Goal: Use online tool/utility: Utilize a website feature to perform a specific function

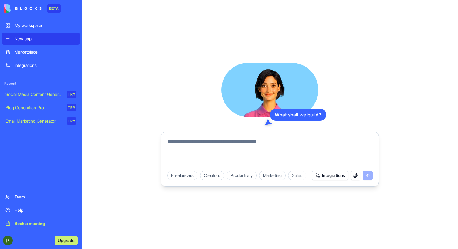
click at [245, 151] on textarea at bounding box center [270, 152] width 206 height 29
click at [54, 92] on div "Social Media Content Generator" at bounding box center [33, 95] width 57 height 6
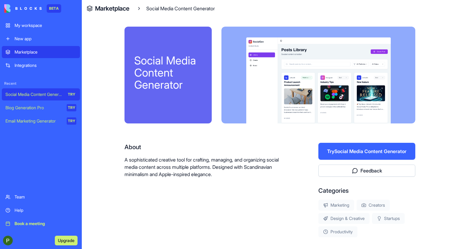
click at [21, 109] on div "Blog Generation Pro" at bounding box center [33, 108] width 57 height 6
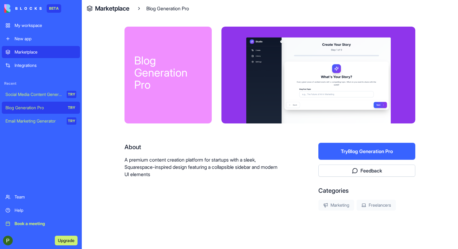
click at [28, 120] on div "Email Marketing Generator" at bounding box center [33, 121] width 57 height 6
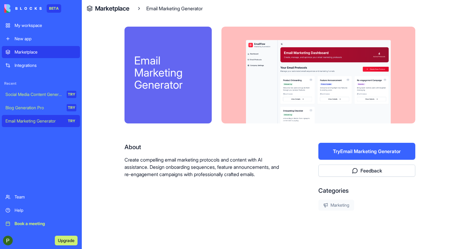
click at [29, 23] on div "My workspace" at bounding box center [46, 25] width 62 height 6
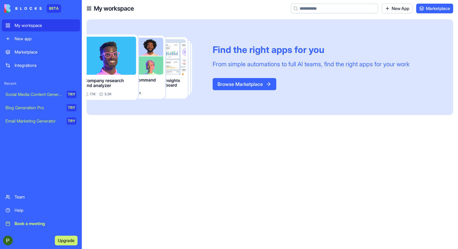
click at [248, 86] on button "Browse Marketplace" at bounding box center [245, 84] width 64 height 12
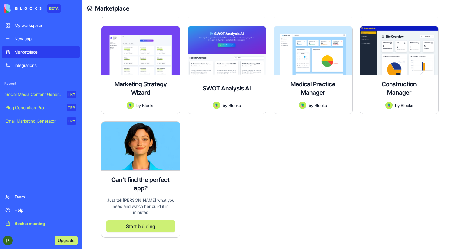
scroll to position [1523, 0]
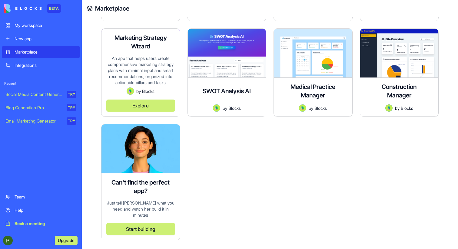
click at [129, 104] on button "Explore" at bounding box center [140, 106] width 69 height 12
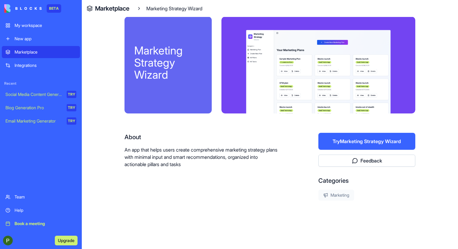
click at [341, 142] on button "Try Marketing Strategy Wizard" at bounding box center [367, 141] width 97 height 17
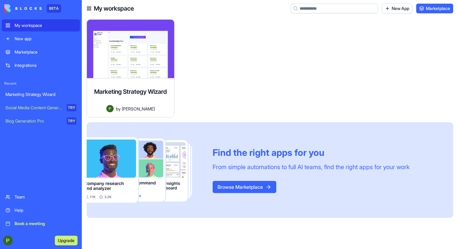
click at [51, 28] on div "My workspace" at bounding box center [46, 25] width 62 height 6
click at [394, 11] on link "New App" at bounding box center [397, 9] width 31 height 10
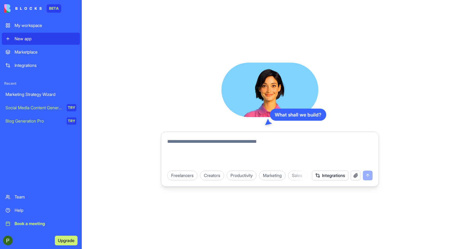
click at [236, 142] on textarea at bounding box center [270, 152] width 206 height 29
click at [211, 154] on textarea at bounding box center [270, 152] width 206 height 29
type textarea "*"
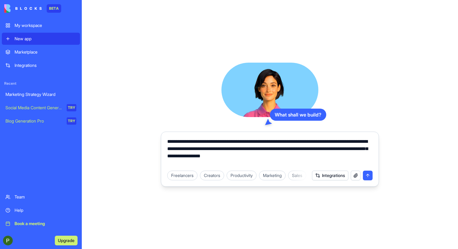
click at [319, 156] on textarea "**********" at bounding box center [270, 152] width 206 height 29
click at [348, 159] on textarea "**********" at bounding box center [270, 152] width 206 height 29
type textarea "**********"
click at [369, 176] on button "submit" at bounding box center [368, 176] width 10 height 10
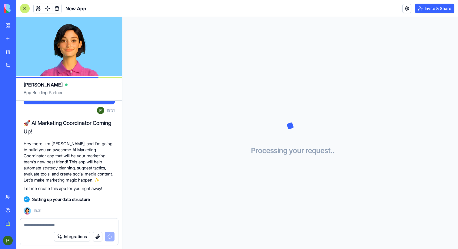
scroll to position [70, 0]
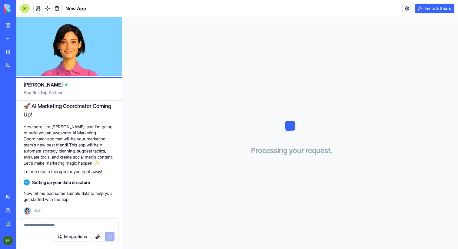
click at [81, 239] on button "Integrations" at bounding box center [72, 237] width 36 height 10
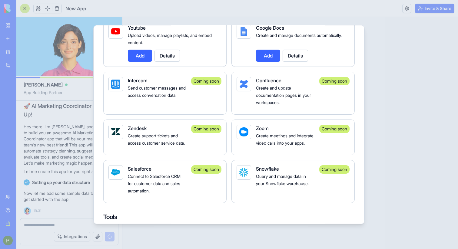
scroll to position [641, 0]
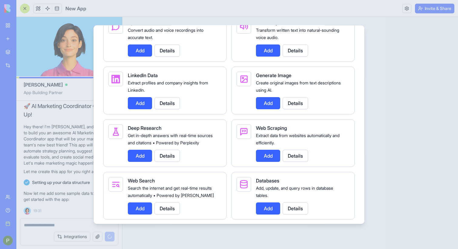
click at [385, 69] on div at bounding box center [229, 124] width 458 height 249
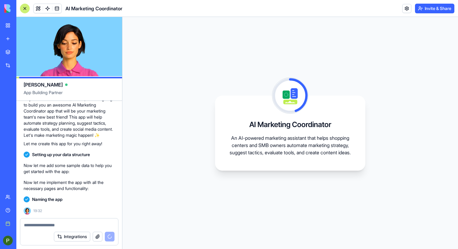
scroll to position [159, 0]
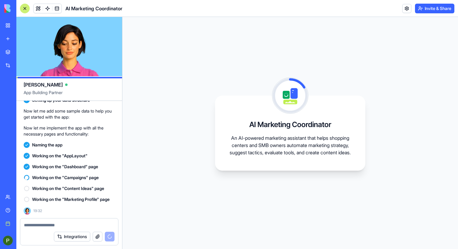
click at [37, 225] on textarea at bounding box center [69, 225] width 91 height 6
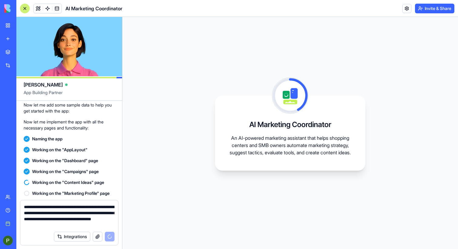
click at [99, 223] on textarea "**********" at bounding box center [69, 216] width 91 height 24
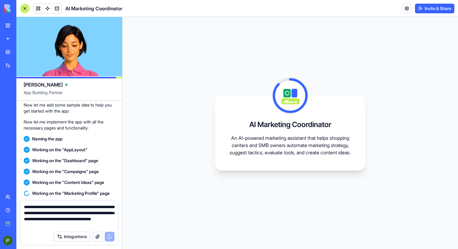
scroll to position [177, 0]
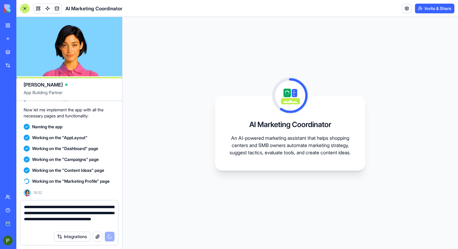
type textarea "**********"
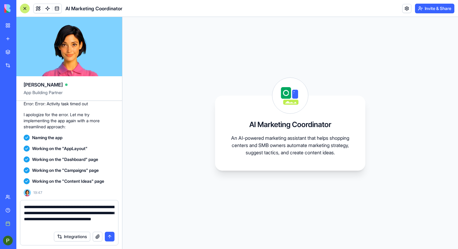
scroll to position [211, 0]
click at [82, 209] on textarea "**********" at bounding box center [69, 216] width 91 height 24
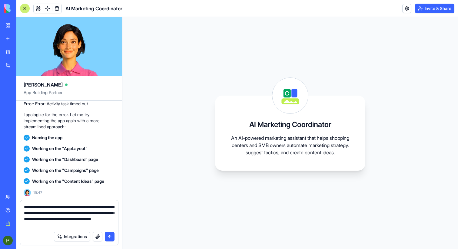
click at [111, 236] on button "submit" at bounding box center [110, 237] width 10 height 10
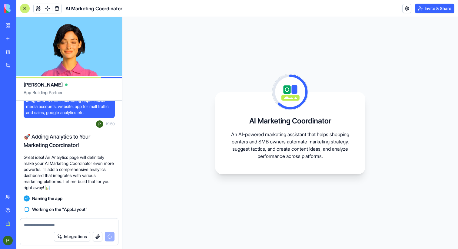
scroll to position [342, 0]
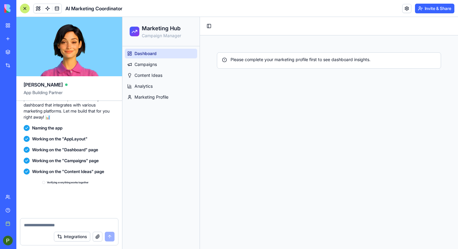
scroll to position [1393, 0]
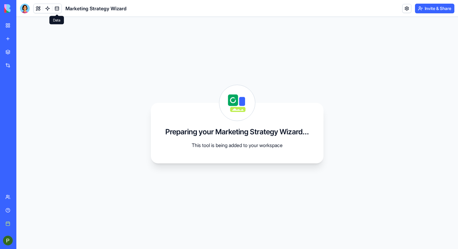
click at [54, 10] on link at bounding box center [56, 8] width 9 height 9
click at [57, 9] on link at bounding box center [56, 8] width 9 height 9
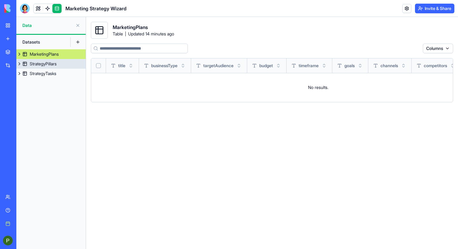
click at [47, 63] on div "StrategyPillars" at bounding box center [43, 64] width 27 height 6
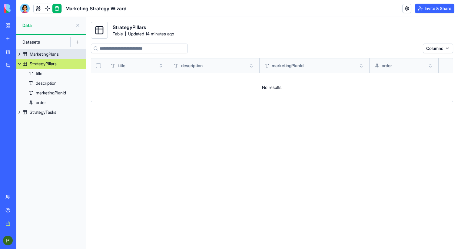
click at [34, 59] on link "MarketingPlans" at bounding box center [50, 54] width 69 height 10
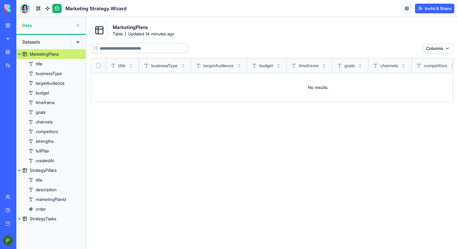
click at [34, 58] on link "MarketingPlans" at bounding box center [50, 54] width 69 height 10
click at [48, 10] on link at bounding box center [47, 8] width 9 height 9
click at [48, 7] on link at bounding box center [47, 8] width 9 height 9
click at [39, 10] on link at bounding box center [38, 8] width 9 height 9
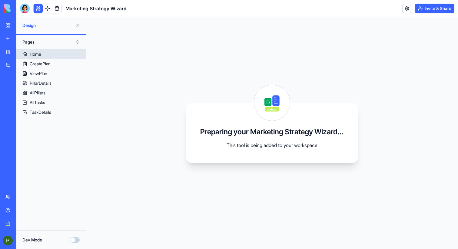
click at [45, 57] on link "Home" at bounding box center [50, 54] width 69 height 10
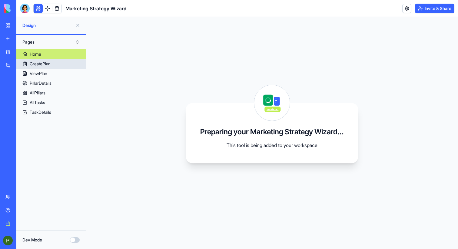
click at [56, 60] on link "CreatePlan" at bounding box center [50, 64] width 69 height 10
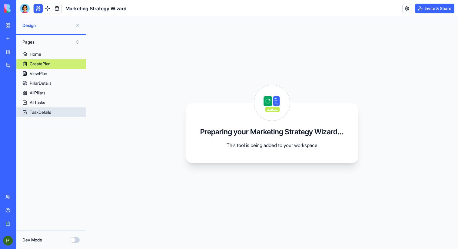
click at [45, 108] on link "TaskDetails" at bounding box center [50, 113] width 69 height 10
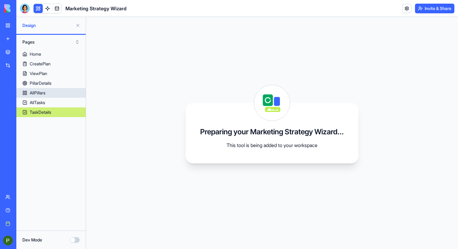
click at [43, 90] on div "AllPillars" at bounding box center [38, 93] width 16 height 6
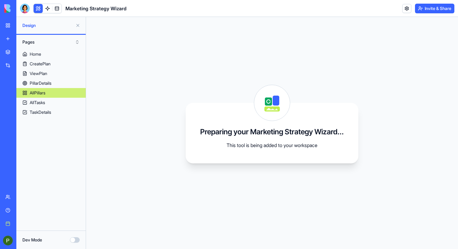
click at [71, 38] on button "Pages" at bounding box center [50, 42] width 63 height 10
click at [55, 60] on div "Components" at bounding box center [51, 64] width 60 height 10
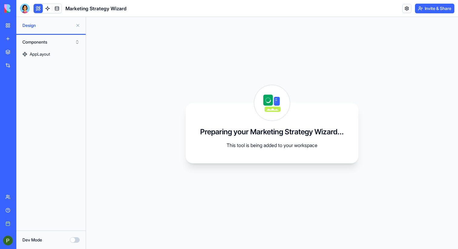
click at [78, 24] on button at bounding box center [78, 26] width 10 height 10
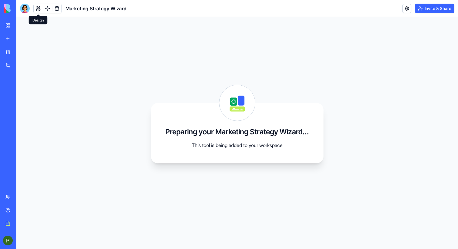
click at [12, 23] on link "My workspace" at bounding box center [14, 25] width 24 height 12
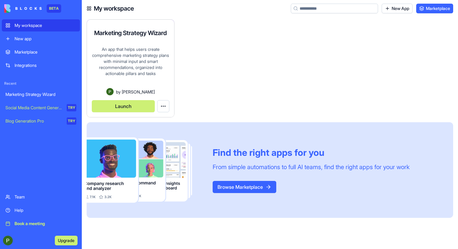
click at [168, 106] on html "BETA My workspace New app Marketplace Integrations Recent Marketing Strategy Wi…" at bounding box center [229, 124] width 458 height 249
click at [156, 130] on span "Delete app" at bounding box center [152, 131] width 21 height 6
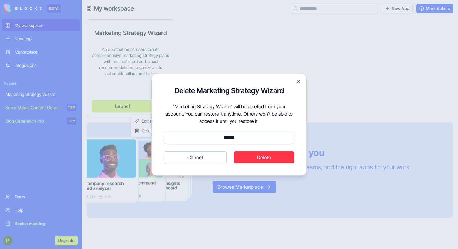
type input "******"
click at [255, 156] on button "Delete" at bounding box center [264, 158] width 61 height 12
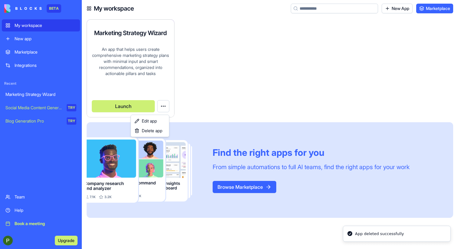
click at [206, 89] on html "BETA My workspace New app Marketplace Integrations Recent Marketing Strategy Wi…" at bounding box center [229, 124] width 458 height 249
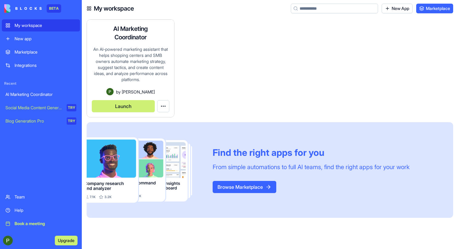
click at [129, 107] on button "Launch" at bounding box center [123, 106] width 63 height 12
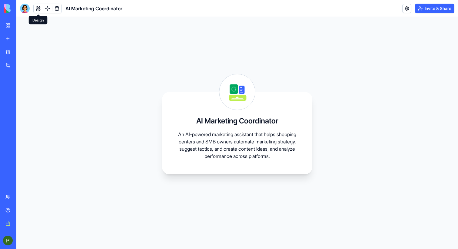
click at [38, 9] on button at bounding box center [38, 8] width 9 height 9
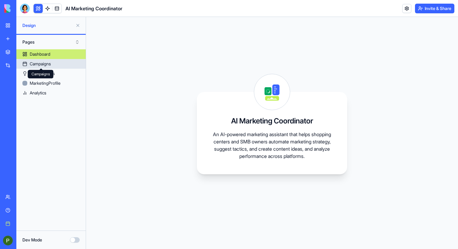
click at [45, 62] on div "Campaigns" at bounding box center [40, 64] width 21 height 6
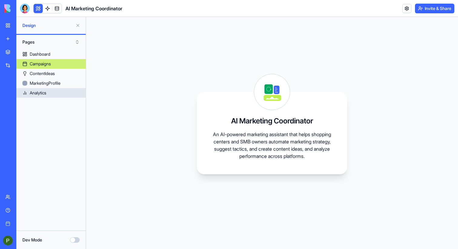
click at [55, 89] on link "Analytics" at bounding box center [50, 93] width 69 height 10
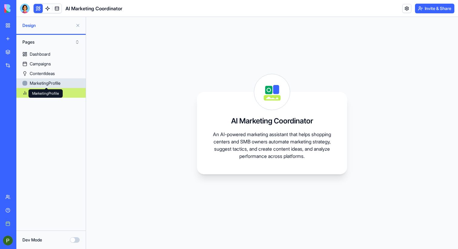
click at [55, 83] on div "MarketingProfile" at bounding box center [45, 83] width 31 height 6
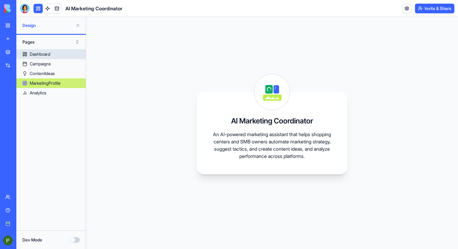
click at [55, 54] on link "Dashboard" at bounding box center [50, 54] width 69 height 10
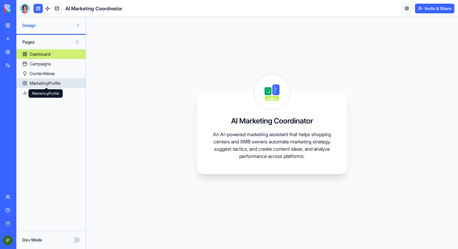
click at [50, 81] on div "MarketingProfile" at bounding box center [45, 83] width 31 height 6
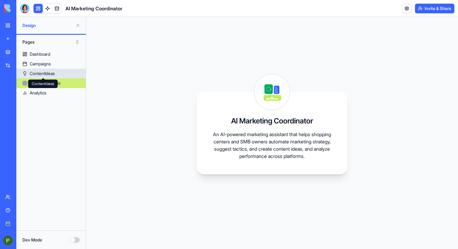
click at [46, 73] on div "ContentIdeas" at bounding box center [42, 74] width 25 height 6
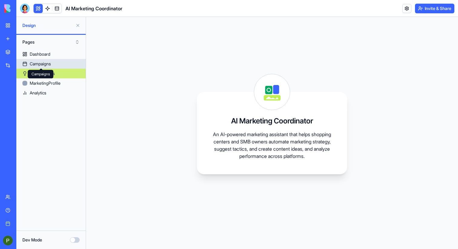
click at [43, 65] on div "Campaigns" at bounding box center [40, 64] width 21 height 6
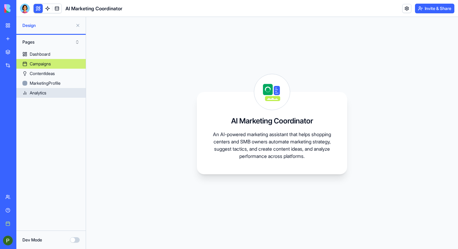
click at [50, 91] on link "Analytics" at bounding box center [50, 93] width 69 height 10
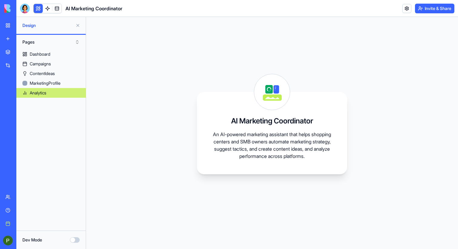
click at [4, 38] on link "New app" at bounding box center [14, 39] width 24 height 12
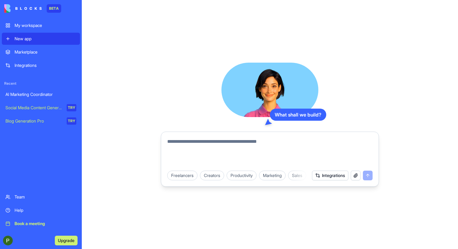
click at [41, 65] on div "Integrations" at bounding box center [46, 65] width 62 height 6
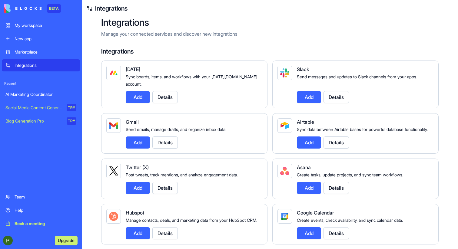
click at [35, 31] on link "My workspace" at bounding box center [41, 25] width 78 height 12
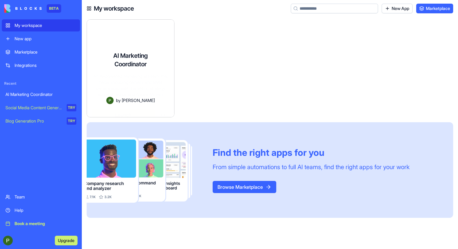
click at [141, 75] on div "An AI-powered marketing assistant that helps shopping centers and SMB owners au…" at bounding box center [131, 85] width 78 height 24
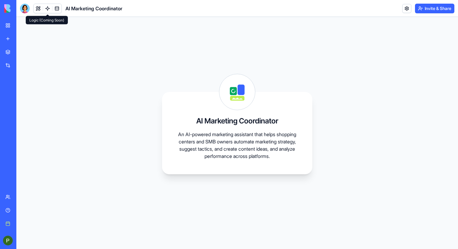
click at [47, 9] on link at bounding box center [47, 8] width 9 height 9
click at [56, 9] on link at bounding box center [56, 8] width 9 height 9
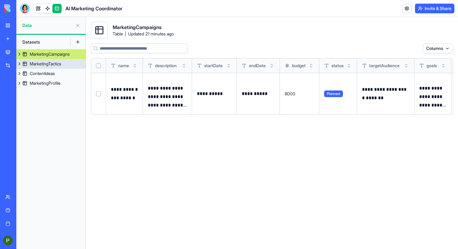
click at [57, 63] on div "MarketingTactics" at bounding box center [46, 64] width 32 height 6
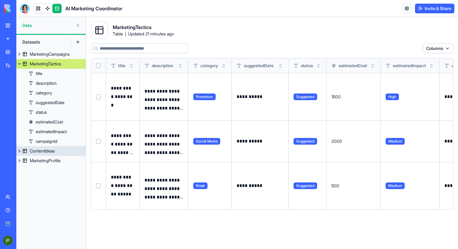
click at [45, 152] on div "ContentIdeas" at bounding box center [42, 151] width 25 height 6
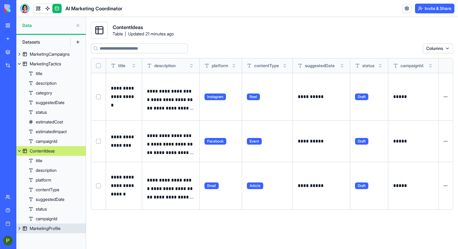
click at [47, 228] on div "MarketingProfile" at bounding box center [45, 229] width 31 height 6
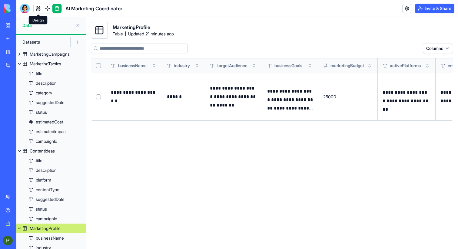
click at [40, 8] on link at bounding box center [38, 8] width 9 height 9
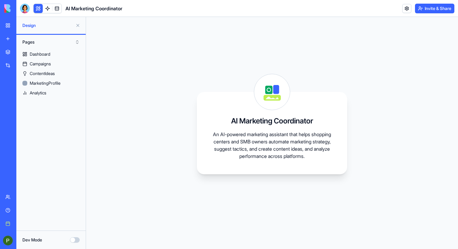
click at [72, 37] on button "Pages" at bounding box center [50, 42] width 63 height 10
click at [63, 65] on div "Components" at bounding box center [51, 64] width 60 height 10
click at [65, 42] on button "Components" at bounding box center [50, 42] width 63 height 10
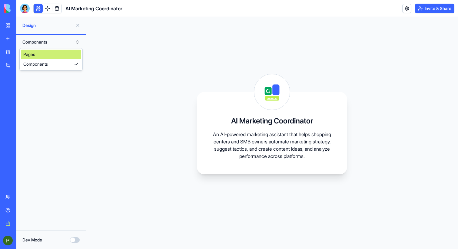
click at [63, 37] on div "Components" at bounding box center [50, 42] width 69 height 15
click at [51, 51] on link "AppLayout" at bounding box center [50, 54] width 69 height 10
click at [49, 42] on button "Components" at bounding box center [50, 42] width 63 height 10
click at [42, 57] on div "Pages" at bounding box center [51, 55] width 60 height 10
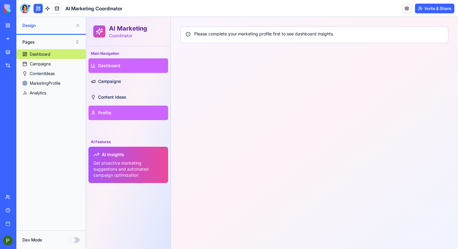
click at [110, 116] on span "Profile" at bounding box center [104, 113] width 13 height 6
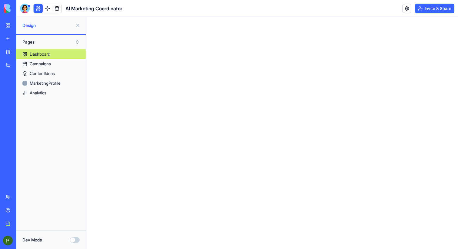
click at [43, 54] on div "Dashboard" at bounding box center [40, 54] width 21 height 6
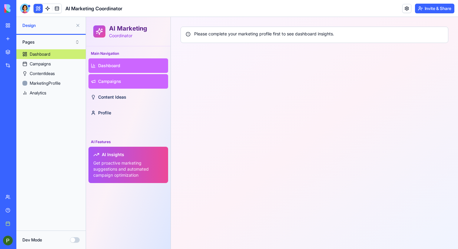
click at [114, 76] on link "Campaigns" at bounding box center [129, 81] width 80 height 15
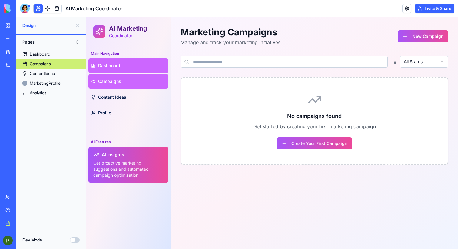
click at [119, 64] on span "Dashboard" at bounding box center [109, 66] width 22 height 6
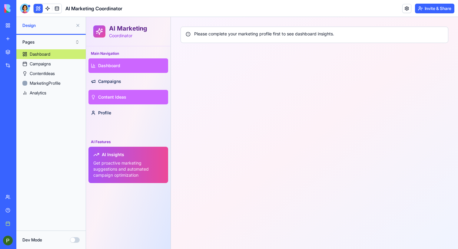
click at [117, 104] on link "Content Ideas" at bounding box center [129, 97] width 80 height 15
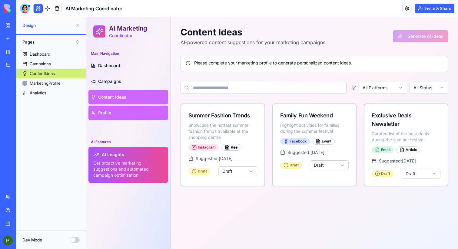
click at [117, 115] on link "Profile" at bounding box center [129, 113] width 80 height 15
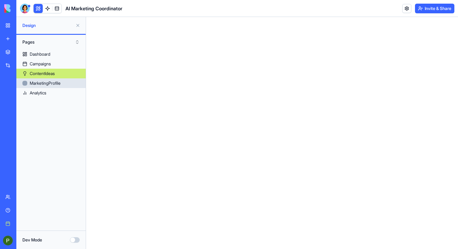
click at [51, 83] on div "MarketingProfile" at bounding box center [45, 83] width 31 height 6
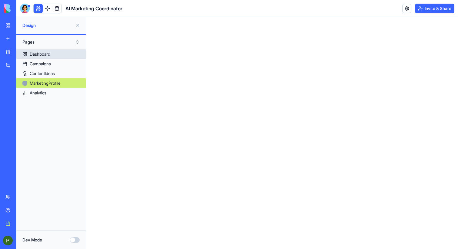
click at [50, 50] on link "Dashboard" at bounding box center [50, 54] width 69 height 10
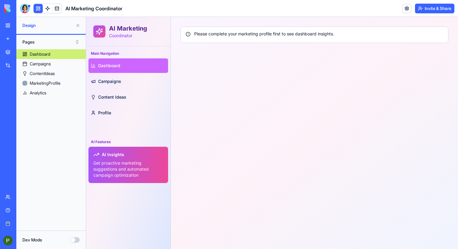
click at [73, 42] on button "Pages" at bounding box center [50, 42] width 63 height 10
click at [76, 64] on div "Components" at bounding box center [51, 64] width 60 height 10
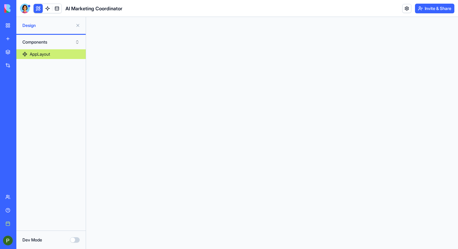
click at [74, 39] on button "Components" at bounding box center [50, 42] width 63 height 10
click at [60, 56] on div "Pages" at bounding box center [51, 55] width 60 height 10
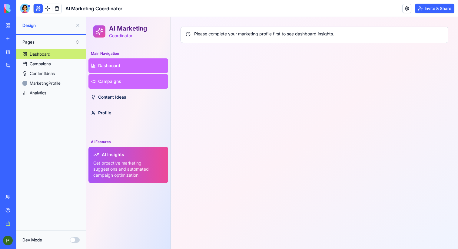
click at [152, 83] on link "Campaigns" at bounding box center [129, 81] width 80 height 15
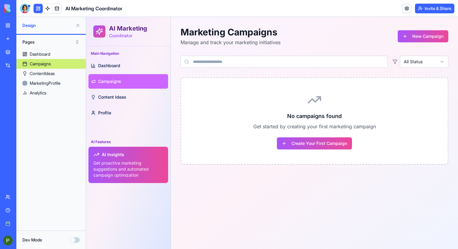
click at [296, 144] on button "Create Your First Campaign" at bounding box center [314, 144] width 75 height 12
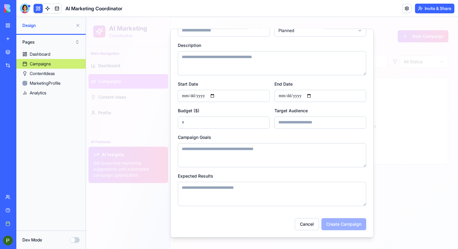
scroll to position [39, 0]
click at [141, 129] on div at bounding box center [272, 133] width 372 height 232
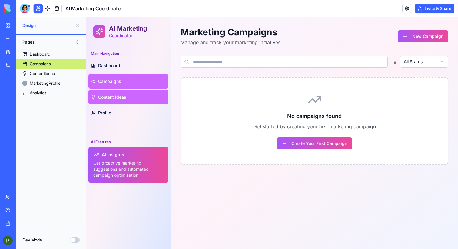
click at [139, 101] on link "Content Ideas" at bounding box center [129, 97] width 80 height 15
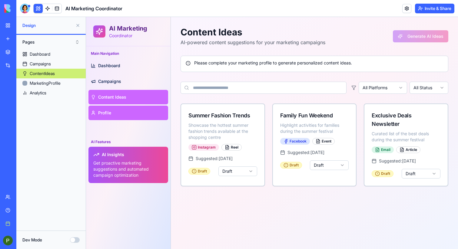
click at [131, 106] on link "Profile" at bounding box center [129, 113] width 80 height 15
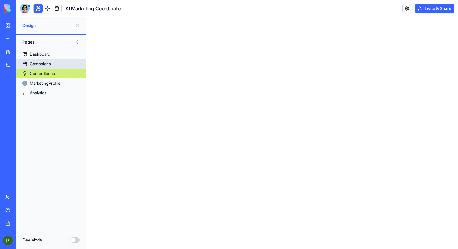
click at [55, 64] on link "Campaigns" at bounding box center [50, 64] width 69 height 10
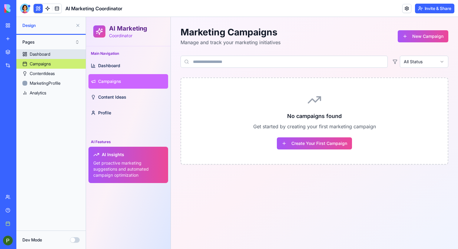
click at [52, 58] on link "Dashboard" at bounding box center [50, 54] width 69 height 10
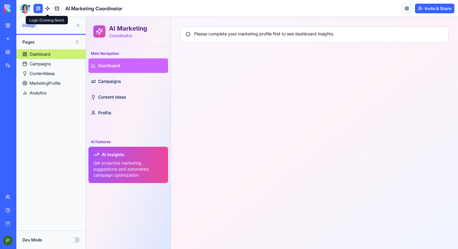
click at [47, 8] on link at bounding box center [47, 8] width 9 height 9
click at [59, 9] on link at bounding box center [56, 8] width 9 height 9
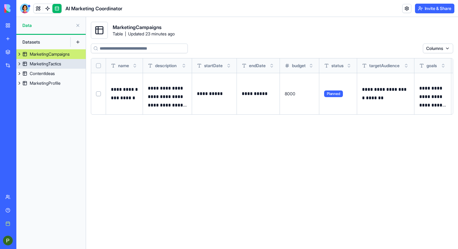
click at [18, 65] on button at bounding box center [19, 64] width 6 height 10
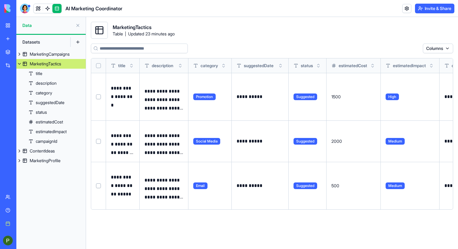
click at [18, 65] on button at bounding box center [19, 64] width 6 height 10
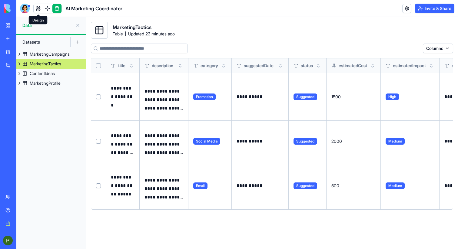
click at [37, 7] on link at bounding box center [38, 8] width 9 height 9
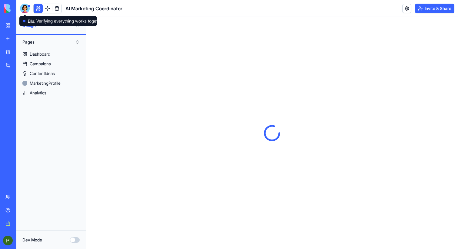
click at [26, 9] on div at bounding box center [25, 9] width 10 height 10
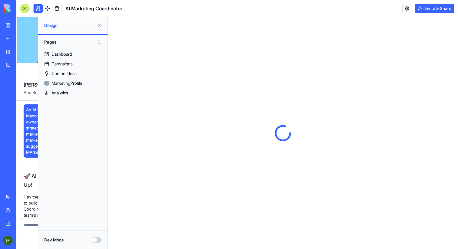
scroll to position [546, 0]
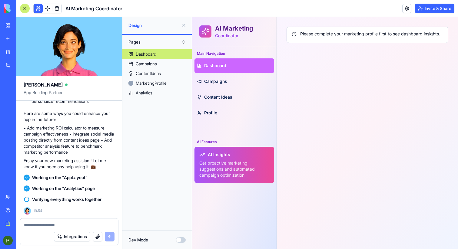
click at [75, 225] on textarea at bounding box center [69, 225] width 91 height 6
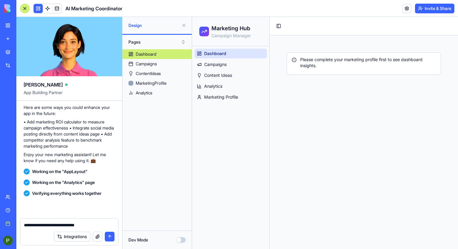
scroll to position [777, 0]
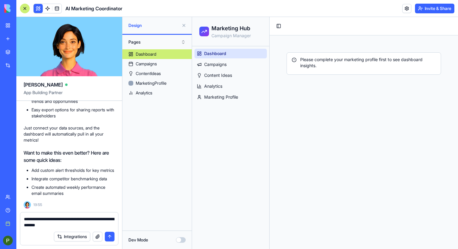
type textarea "**********"
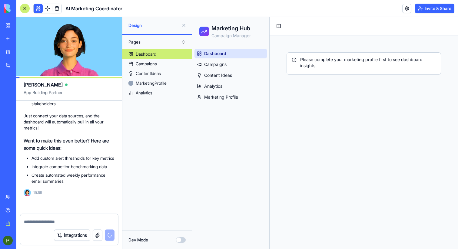
scroll to position [806, 0]
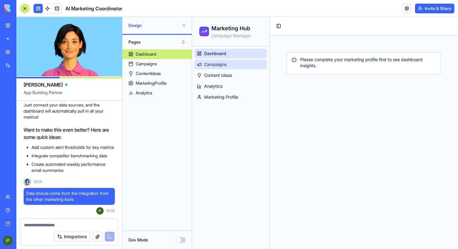
click at [212, 65] on span "Campaigns" at bounding box center [215, 65] width 22 height 6
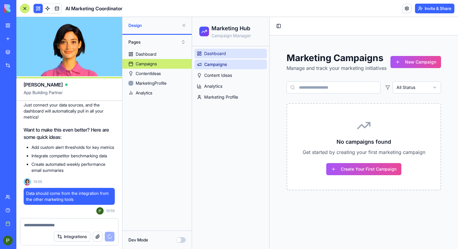
click at [225, 57] on link "Dashboard" at bounding box center [231, 54] width 72 height 10
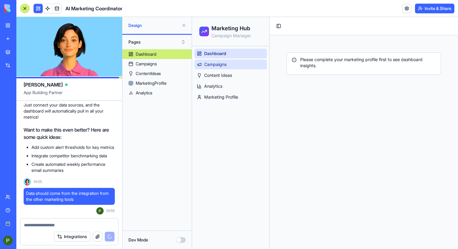
click at [240, 64] on link "Campaigns" at bounding box center [231, 65] width 72 height 10
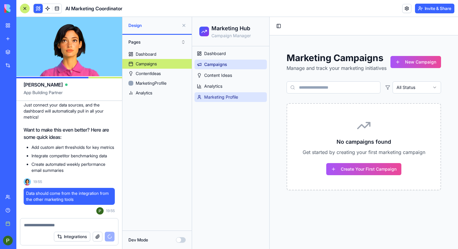
click at [228, 97] on span "Marketing Profile" at bounding box center [221, 97] width 34 height 6
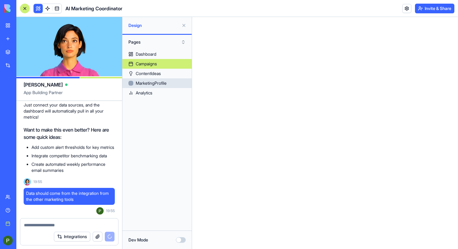
click at [166, 84] on div "MarketingProfile" at bounding box center [151, 83] width 31 height 6
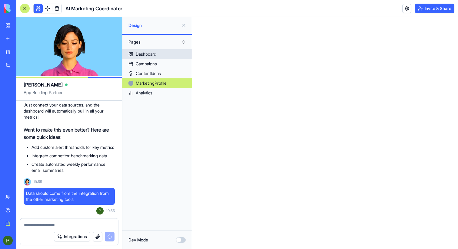
click at [162, 54] on link "Dashboard" at bounding box center [156, 54] width 69 height 10
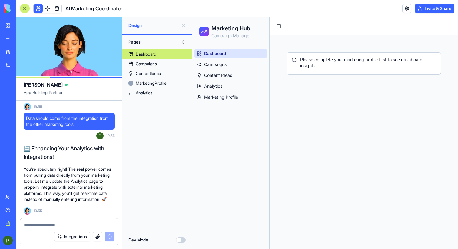
scroll to position [898, 0]
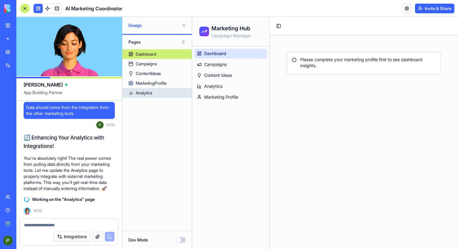
click at [139, 91] on div "Analytics" at bounding box center [144, 93] width 17 height 6
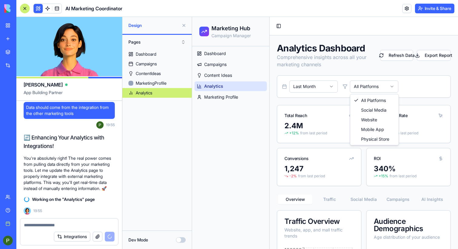
click at [376, 85] on html "Marketing Hub Campaign Manager Dashboard Campaigns Content Ideas Analytics Mark…" at bounding box center [325, 185] width 266 height 337
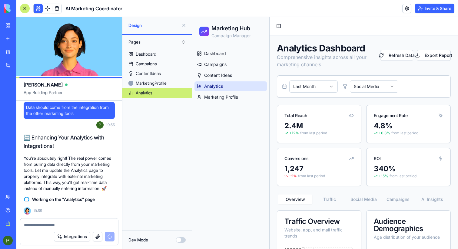
click at [373, 83] on html "Marketing Hub Campaign Manager Dashboard Campaigns Content Ideas Analytics Mark…" at bounding box center [325, 185] width 266 height 337
click at [373, 88] on html "Marketing Hub Campaign Manager Dashboard Campaigns Content Ideas Analytics Mark…" at bounding box center [325, 185] width 266 height 337
click at [101, 225] on textarea at bounding box center [69, 225] width 91 height 6
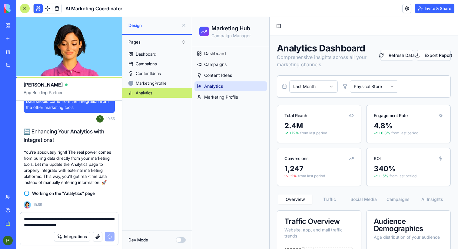
click at [62, 217] on textarea "**********" at bounding box center [69, 222] width 91 height 12
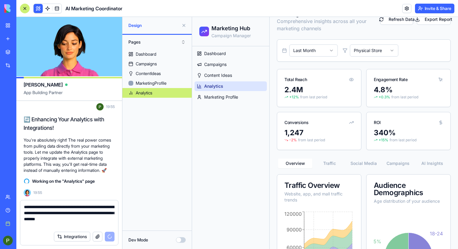
scroll to position [104, 0]
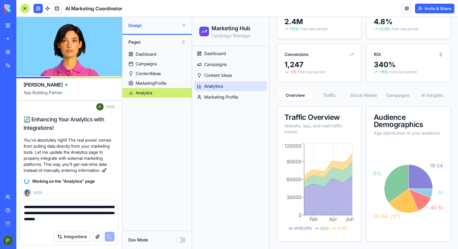
click at [264, 128] on div "Dashboard Campaigns Content Ideas Analytics Marketing Profile" at bounding box center [230, 147] width 77 height 203
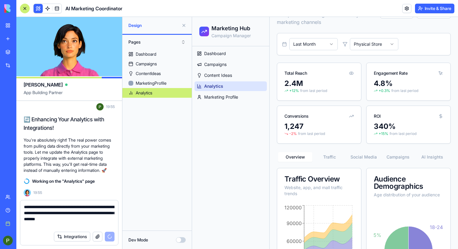
scroll to position [49, 0]
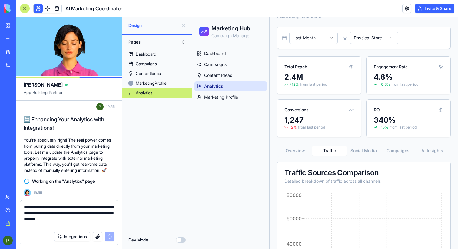
click at [329, 149] on button "Traffic" at bounding box center [330, 151] width 34 height 10
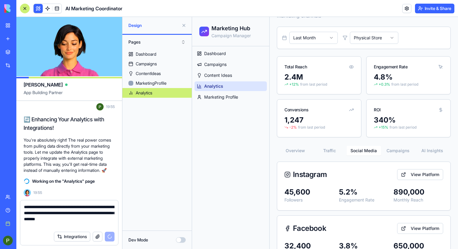
click at [365, 149] on button "Social Media" at bounding box center [364, 151] width 34 height 10
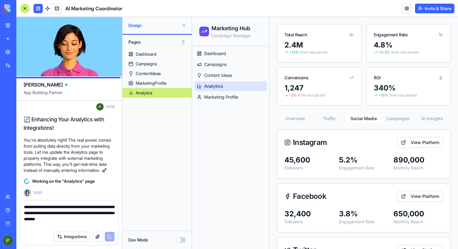
scroll to position [110, 0]
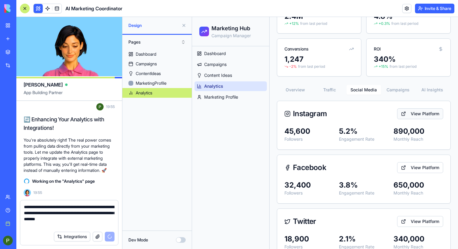
click at [419, 112] on button "View Platform" at bounding box center [420, 114] width 46 height 11
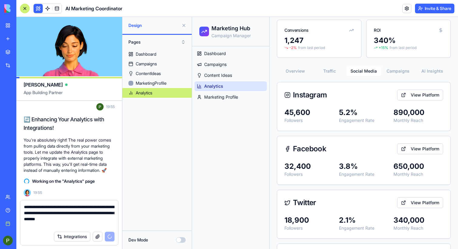
scroll to position [176, 0]
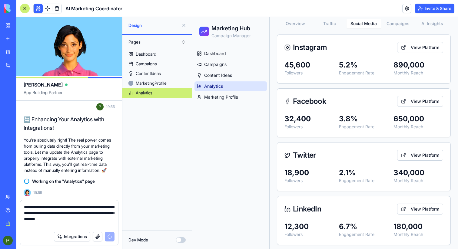
click at [415, 95] on div "Facebook View Platform" at bounding box center [363, 101] width 173 height 25
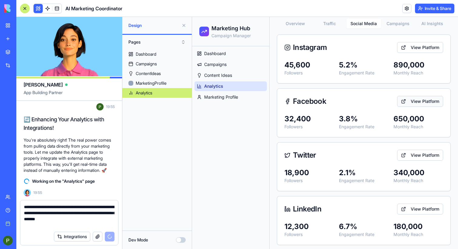
click at [415, 103] on button "View Platform" at bounding box center [420, 101] width 46 height 11
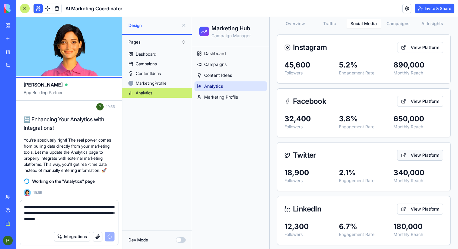
click at [410, 157] on button "View Platform" at bounding box center [420, 155] width 46 height 11
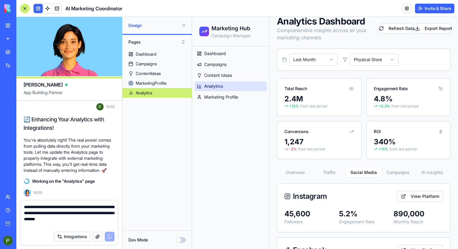
scroll to position [33, 0]
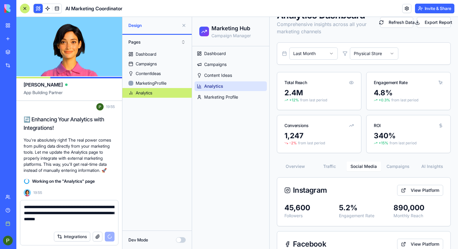
click at [400, 166] on button "Campaigns" at bounding box center [398, 167] width 34 height 10
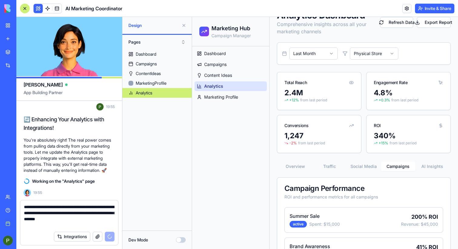
scroll to position [122, 0]
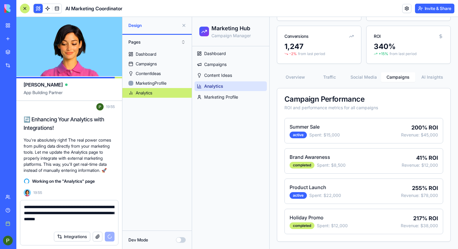
click at [104, 221] on textarea "**********" at bounding box center [69, 216] width 91 height 24
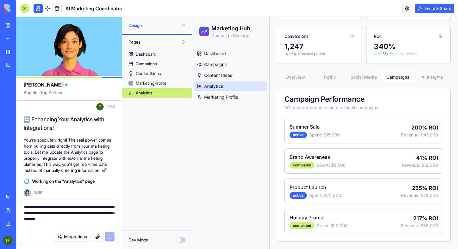
click at [85, 226] on textarea "**********" at bounding box center [69, 216] width 91 height 24
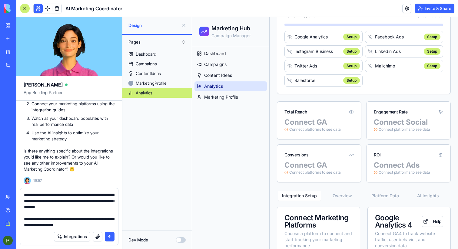
scroll to position [18, 0]
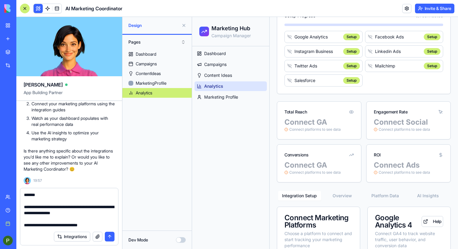
click at [102, 212] on textarea "**********" at bounding box center [69, 210] width 91 height 36
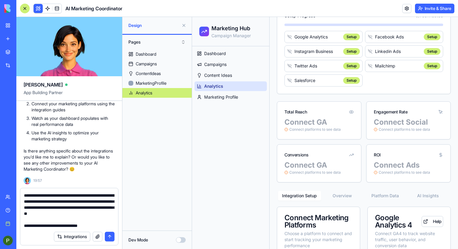
scroll to position [36, 0]
click at [105, 227] on textarea "**********" at bounding box center [69, 210] width 91 height 36
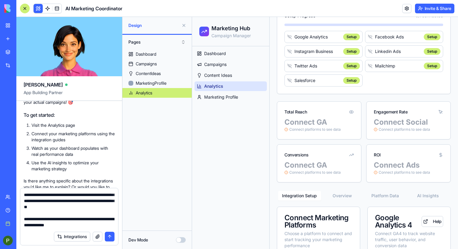
scroll to position [1153, 0]
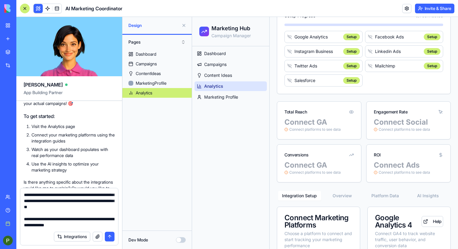
click at [86, 214] on textarea "**********" at bounding box center [69, 210] width 91 height 36
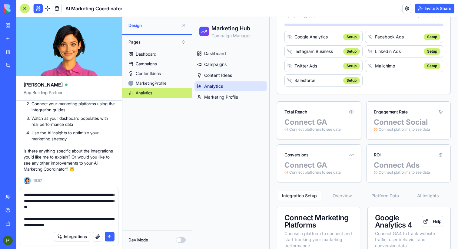
scroll to position [1221, 0]
type textarea "**********"
click at [108, 236] on button "submit" at bounding box center [110, 237] width 10 height 10
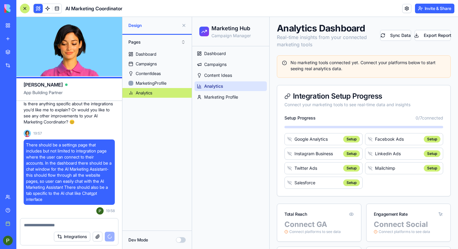
scroll to position [0, 0]
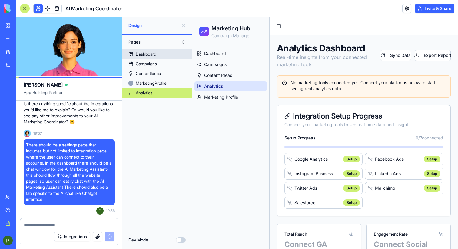
click at [159, 50] on link "Dashboard" at bounding box center [156, 54] width 69 height 10
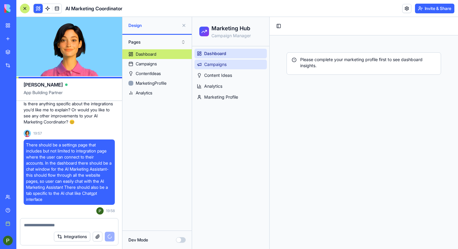
click at [226, 65] on span "Campaigns" at bounding box center [215, 65] width 22 height 6
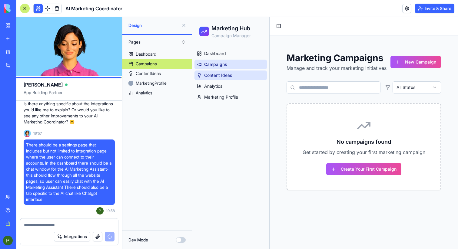
click at [232, 73] on span "Content Ideas" at bounding box center [218, 75] width 28 height 6
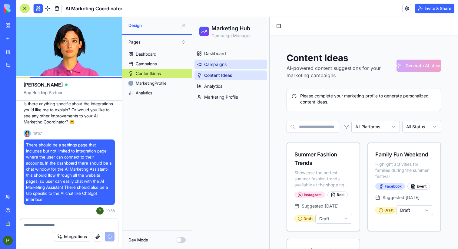
click at [228, 65] on link "Campaigns" at bounding box center [231, 65] width 72 height 10
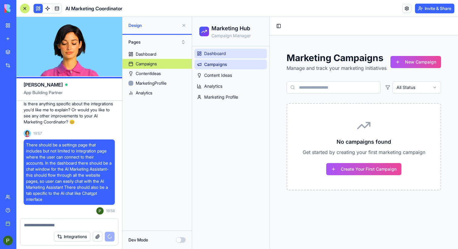
click at [229, 56] on link "Dashboard" at bounding box center [231, 54] width 72 height 10
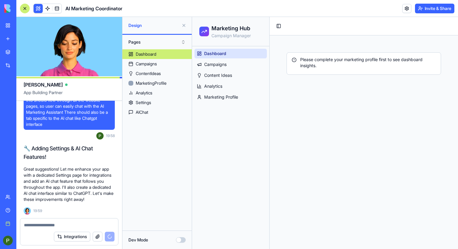
scroll to position [1382, 0]
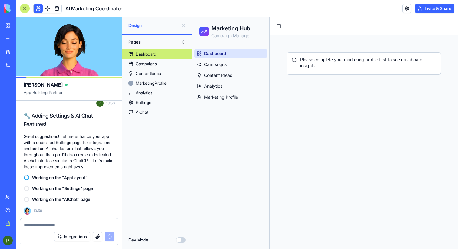
click at [64, 225] on textarea at bounding box center [69, 225] width 91 height 6
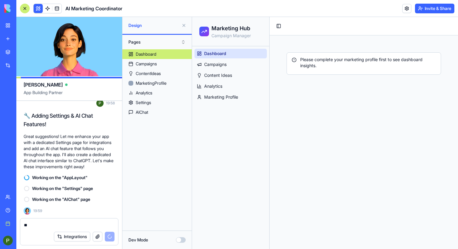
type textarea "*"
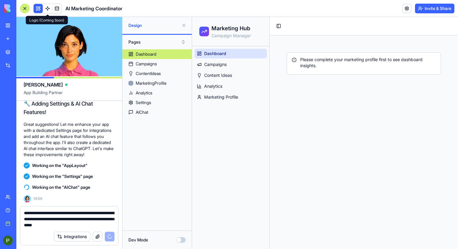
click at [46, 7] on link at bounding box center [47, 8] width 9 height 9
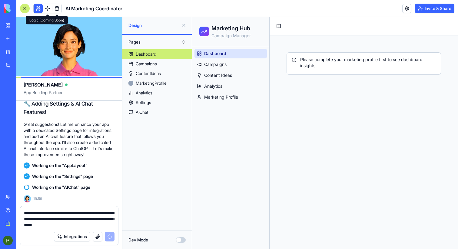
click at [49, 8] on link at bounding box center [47, 8] width 9 height 9
click at [58, 9] on link at bounding box center [56, 8] width 9 height 9
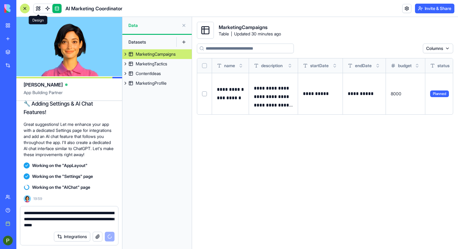
click at [37, 9] on link at bounding box center [38, 8] width 9 height 9
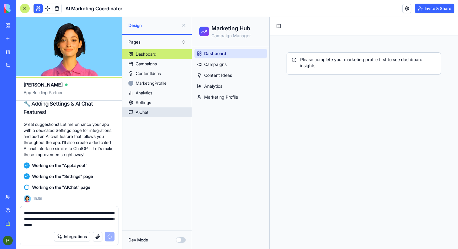
click at [140, 114] on div "AIChat" at bounding box center [142, 112] width 12 height 6
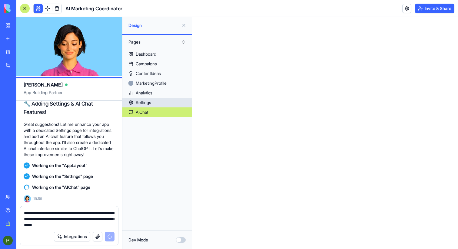
click at [158, 102] on link "Settings" at bounding box center [156, 103] width 69 height 10
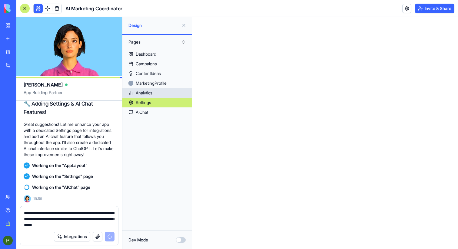
click at [152, 94] on div "Analytics" at bounding box center [144, 93] width 17 height 6
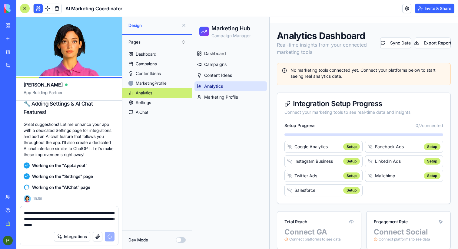
scroll to position [13, 0]
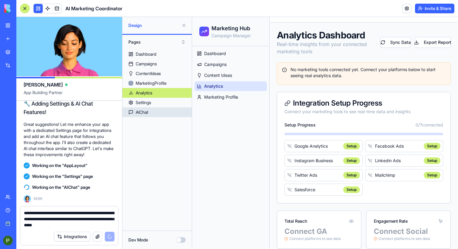
click at [156, 110] on link "AIChat" at bounding box center [156, 113] width 69 height 10
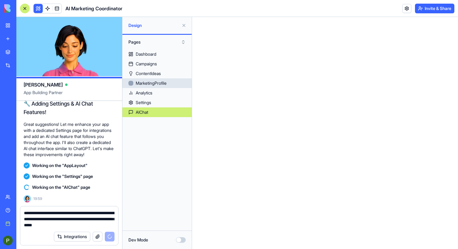
click at [155, 86] on div "MarketingProfile" at bounding box center [151, 83] width 31 height 6
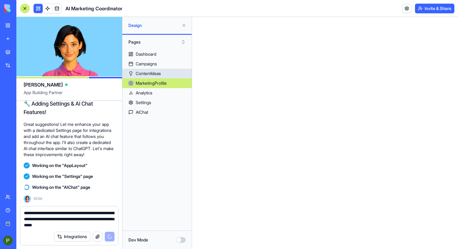
click at [153, 76] on div "ContentIdeas" at bounding box center [148, 74] width 25 height 6
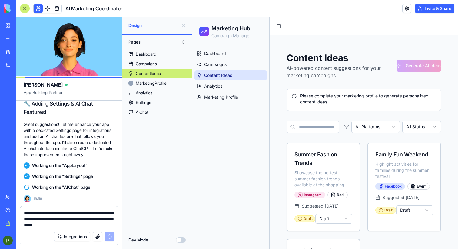
click at [27, 215] on textarea "**********" at bounding box center [69, 219] width 91 height 18
click at [22, 214] on div "**********" at bounding box center [69, 218] width 98 height 22
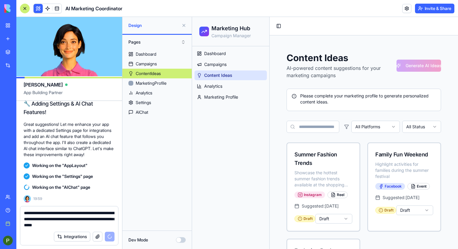
click at [25, 213] on textarea "**********" at bounding box center [69, 219] width 91 height 18
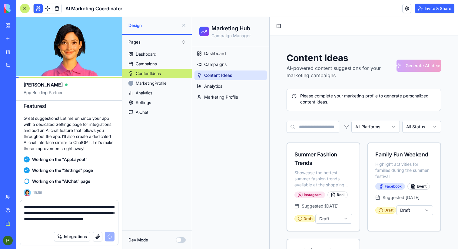
type textarea "**********"
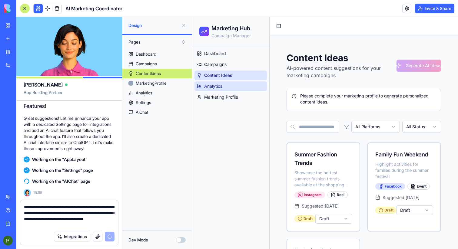
click at [210, 85] on span "Analytics" at bounding box center [213, 86] width 18 height 6
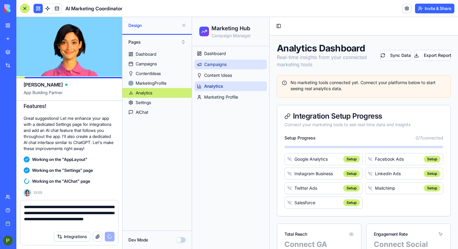
click at [216, 62] on span "Campaigns" at bounding box center [215, 65] width 22 height 6
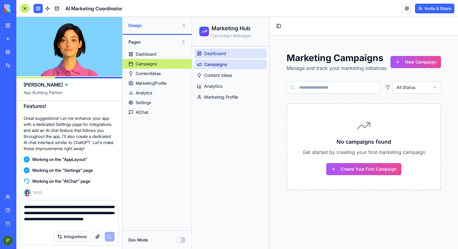
click at [216, 55] on span "Dashboard" at bounding box center [215, 54] width 22 height 6
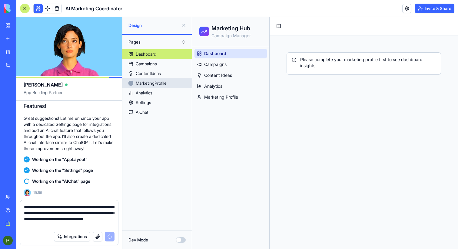
click at [151, 84] on div "MarketingProfile" at bounding box center [151, 83] width 31 height 6
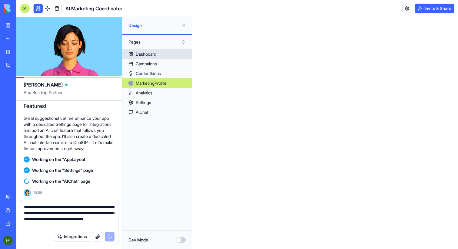
click at [151, 55] on div "Dashboard" at bounding box center [146, 54] width 21 height 6
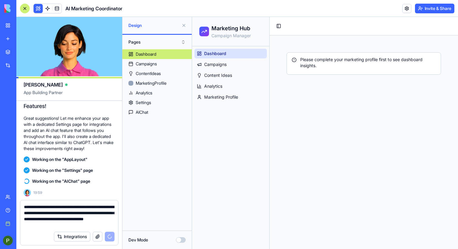
scroll to position [1400, 0]
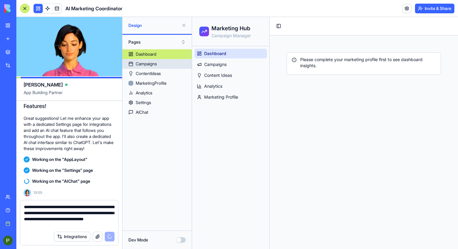
click at [166, 65] on link "Campaigns" at bounding box center [156, 64] width 69 height 10
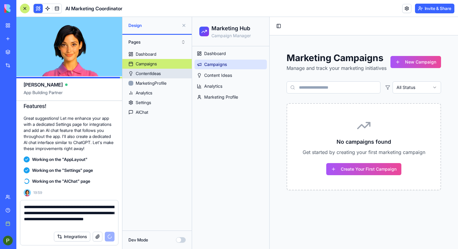
click at [160, 75] on div "ContentIdeas" at bounding box center [148, 74] width 25 height 6
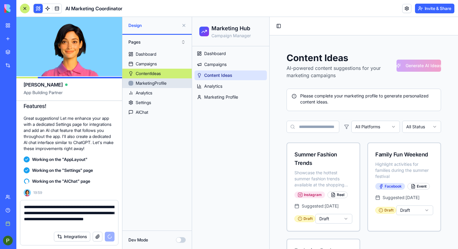
click at [161, 82] on div "MarketingProfile" at bounding box center [151, 83] width 31 height 6
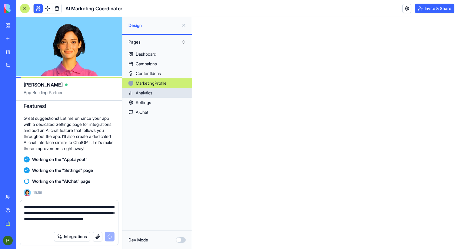
click at [155, 91] on link "Analytics" at bounding box center [156, 93] width 69 height 10
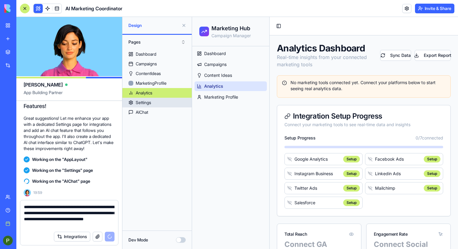
click at [155, 100] on link "Settings" at bounding box center [156, 103] width 69 height 10
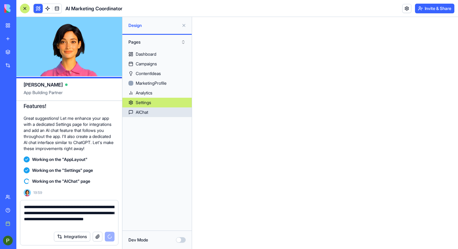
click at [156, 110] on link "AIChat" at bounding box center [156, 113] width 69 height 10
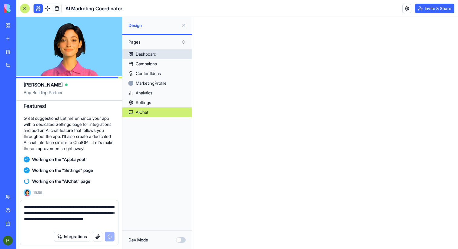
click at [153, 56] on div "Dashboard" at bounding box center [146, 54] width 21 height 6
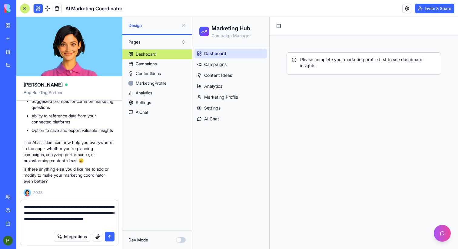
scroll to position [1705, 0]
click at [144, 112] on div "AIChat" at bounding box center [142, 112] width 12 height 6
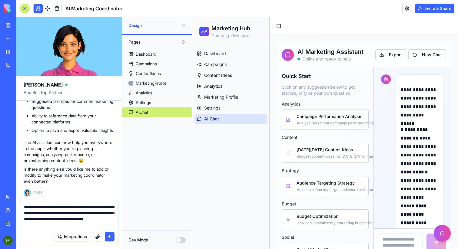
click at [109, 236] on button "submit" at bounding box center [110, 237] width 10 height 10
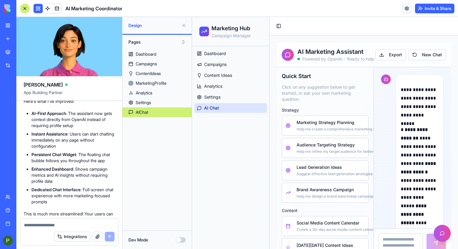
scroll to position [2002, 0]
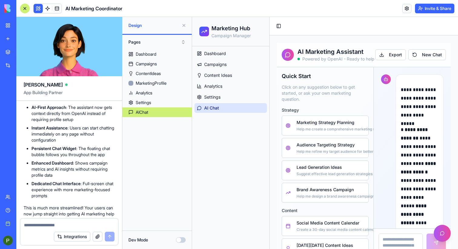
drag, startPoint x: 76, startPoint y: 135, endPoint x: 99, endPoint y: 146, distance: 25.3
click at [99, 146] on div "🚀 Your Streamlined Marketing Assistant is Ready! Perfect! I've removed the Mark…" at bounding box center [69, 153] width 91 height 218
click at [93, 99] on p "Here's what I've improved:" at bounding box center [69, 95] width 91 height 6
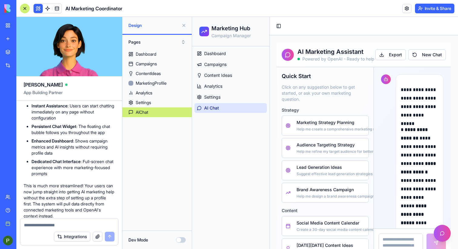
scroll to position [2027, 0]
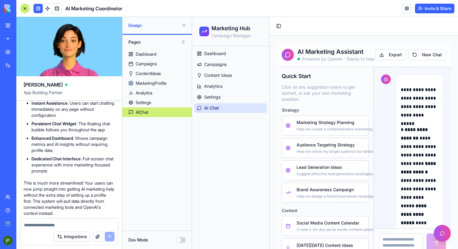
drag, startPoint x: 68, startPoint y: 138, endPoint x: 94, endPoint y: 138, distance: 25.8
click at [94, 98] on li "AI-First Approach : The assistant now gets context directly from OpenAI instead…" at bounding box center [73, 89] width 83 height 18
click at [72, 98] on li "AI-First Approach : The assistant now gets context directly from OpenAI instead…" at bounding box center [73, 89] width 83 height 18
click at [438, 232] on button at bounding box center [442, 233] width 17 height 17
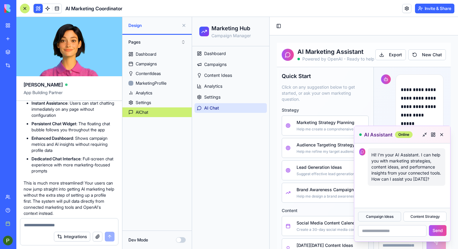
click at [386, 217] on button "Campaign Ideas" at bounding box center [379, 217] width 43 height 10
click at [392, 231] on input "text" at bounding box center [392, 232] width 69 height 12
type input "**********"
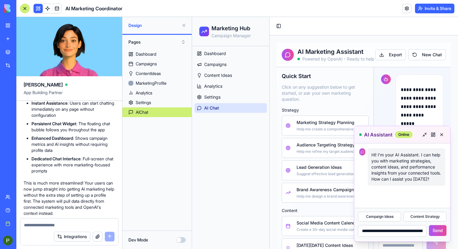
click at [435, 232] on button "Send" at bounding box center [438, 231] width 18 height 11
click at [435, 230] on button "Send" at bounding box center [438, 231] width 18 height 11
click at [434, 230] on button "Send" at bounding box center [438, 231] width 18 height 11
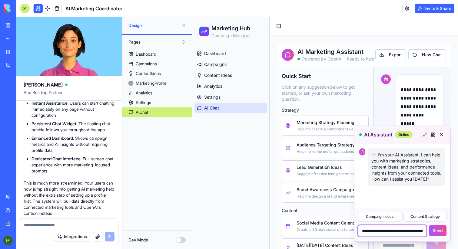
click at [411, 230] on input "**********" at bounding box center [392, 232] width 69 height 12
click at [433, 134] on button at bounding box center [433, 134] width 7 height 7
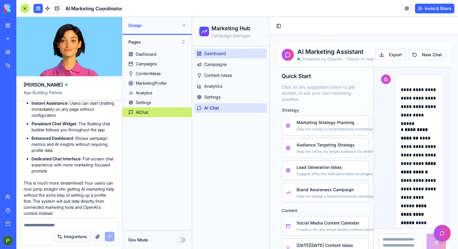
click at [216, 56] on span "Dashboard" at bounding box center [215, 54] width 22 height 6
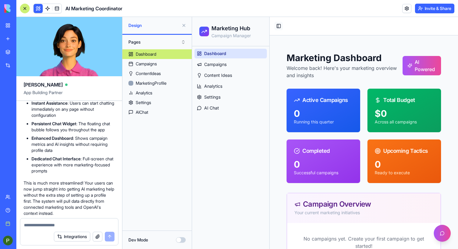
click at [278, 24] on button "Toggle Sidebar" at bounding box center [279, 26] width 8 height 8
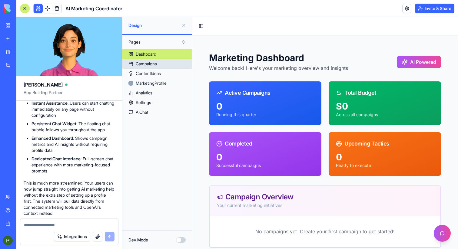
click at [155, 62] on div "Campaigns" at bounding box center [146, 64] width 21 height 6
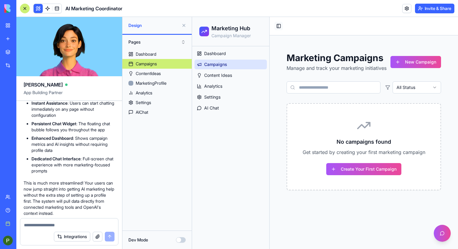
click at [279, 26] on button "Toggle Sidebar" at bounding box center [279, 26] width 8 height 8
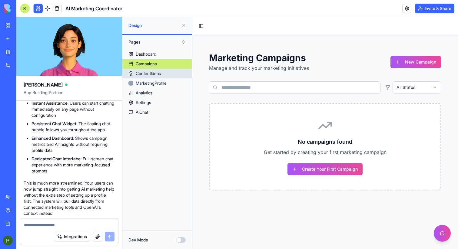
click at [152, 72] on div "ContentIdeas" at bounding box center [148, 74] width 25 height 6
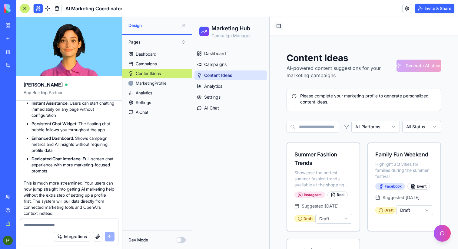
click at [278, 27] on button "Toggle Sidebar" at bounding box center [279, 26] width 8 height 8
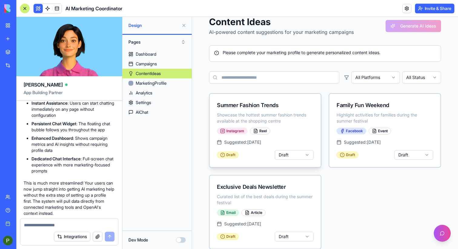
scroll to position [53, 0]
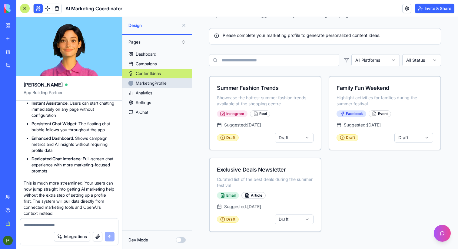
click at [166, 83] on div "MarketingProfile" at bounding box center [151, 83] width 31 height 6
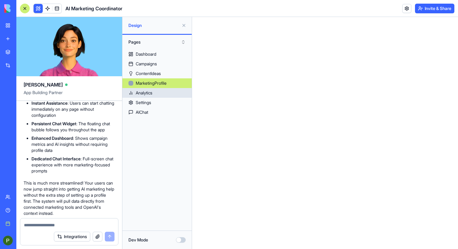
click at [152, 94] on div "Analytics" at bounding box center [144, 93] width 17 height 6
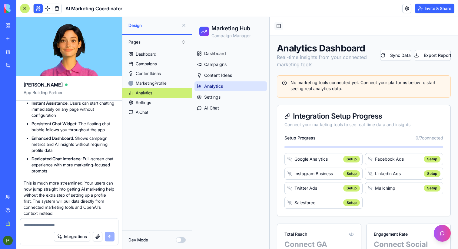
click at [279, 26] on button "Toggle Sidebar" at bounding box center [279, 26] width 8 height 8
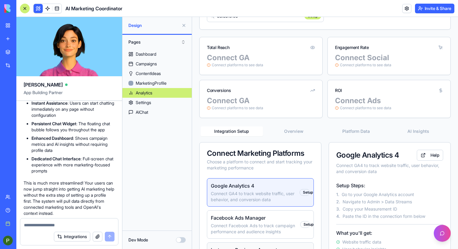
scroll to position [163, 0]
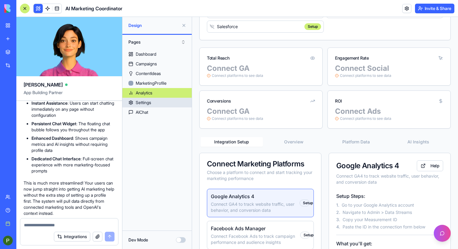
click at [144, 103] on div "Settings" at bounding box center [143, 103] width 15 height 6
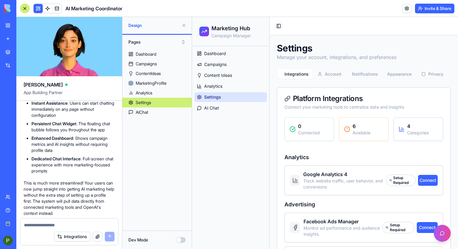
click at [279, 27] on button "Toggle Sidebar" at bounding box center [279, 26] width 8 height 8
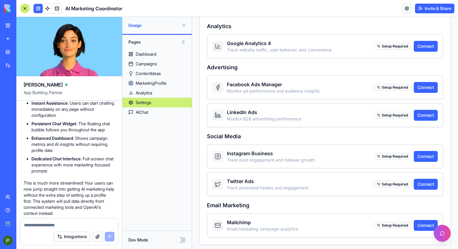
scroll to position [135, 0]
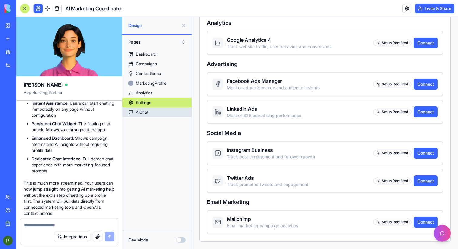
click at [147, 110] on div "AIChat" at bounding box center [142, 112] width 12 height 6
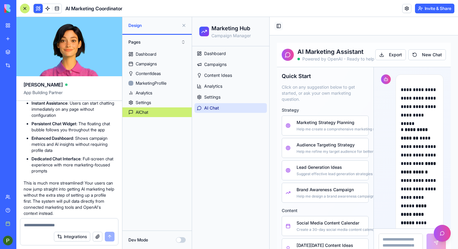
click at [281, 25] on button "Toggle Sidebar" at bounding box center [279, 26] width 8 height 8
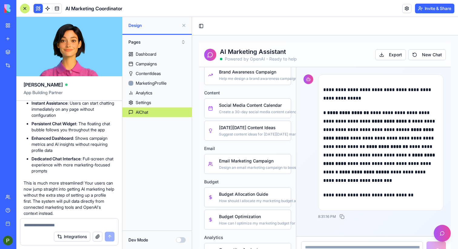
scroll to position [33, 0]
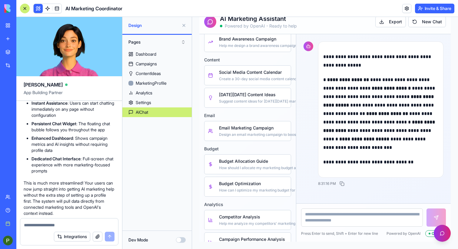
click at [443, 230] on button at bounding box center [442, 233] width 17 height 17
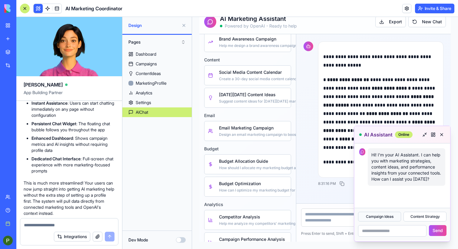
click at [396, 218] on button "Campaign Ideas" at bounding box center [379, 217] width 43 height 10
click at [391, 216] on button "Campaign Ideas" at bounding box center [379, 217] width 43 height 10
click at [424, 134] on button at bounding box center [424, 134] width 7 height 7
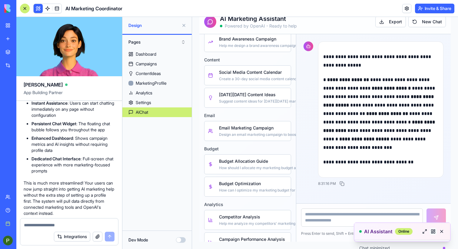
click at [433, 232] on button at bounding box center [433, 231] width 7 height 7
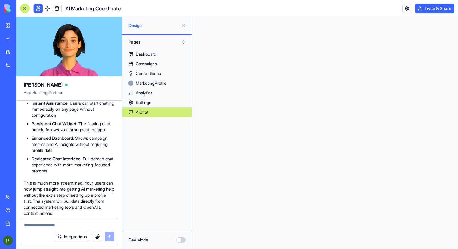
scroll to position [0, 0]
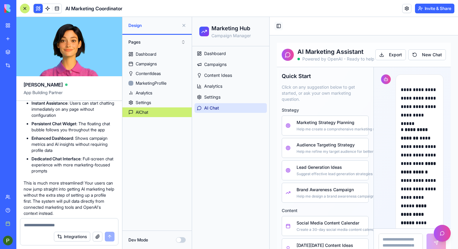
click at [279, 24] on button "Toggle Sidebar" at bounding box center [279, 26] width 8 height 8
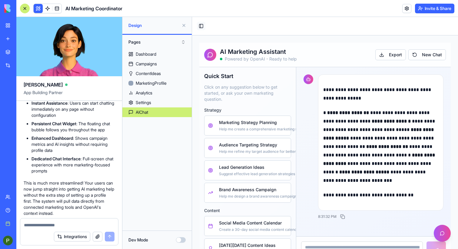
click at [203, 24] on button "Toggle Sidebar" at bounding box center [201, 26] width 8 height 8
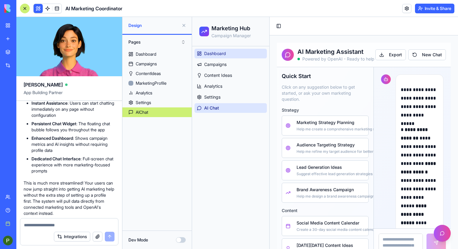
click at [215, 52] on span "Dashboard" at bounding box center [215, 54] width 22 height 6
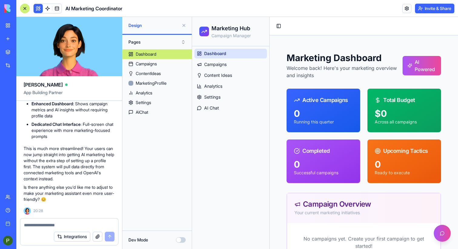
scroll to position [2121, 0]
click at [137, 112] on div "AIChat" at bounding box center [142, 112] width 12 height 6
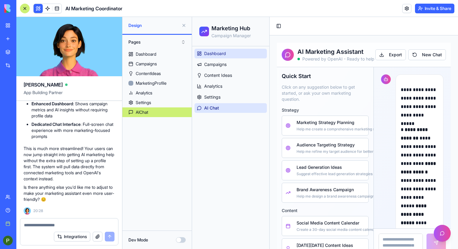
click at [217, 52] on span "Dashboard" at bounding box center [215, 54] width 22 height 6
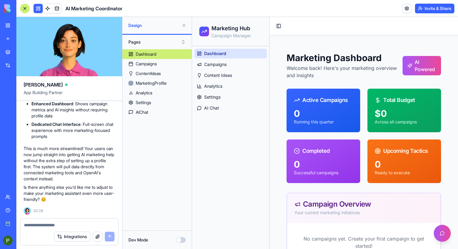
click at [279, 26] on button "Toggle Sidebar" at bounding box center [279, 26] width 8 height 8
